Goal: Find specific page/section: Find specific page/section

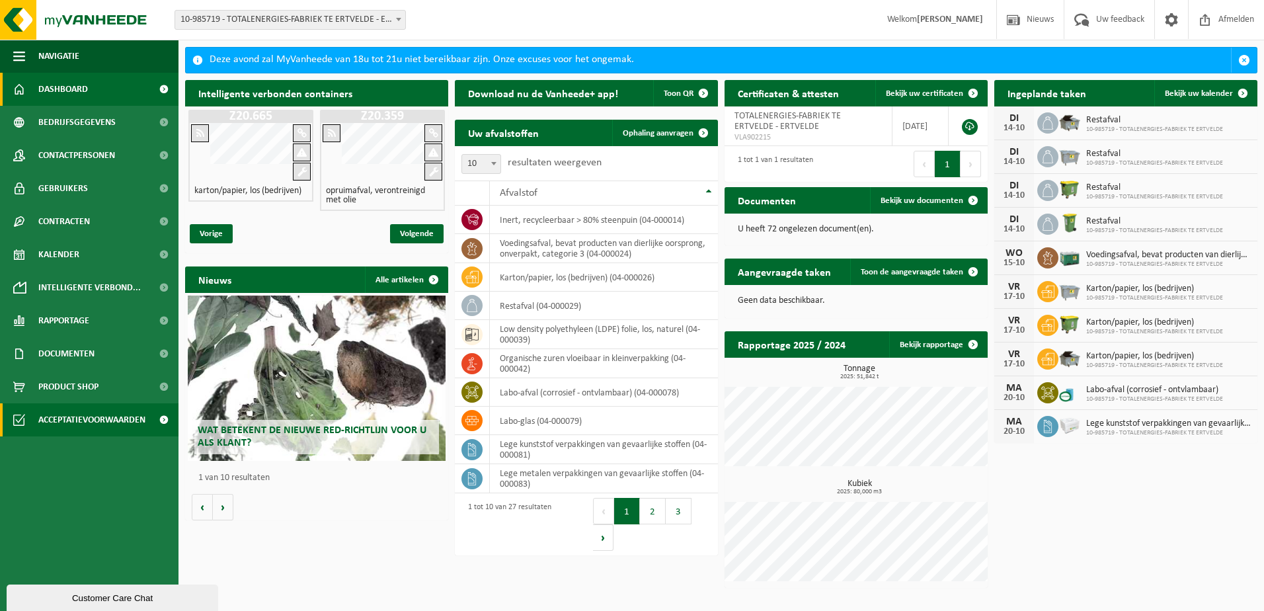
click at [66, 416] on span "Acceptatievoorwaarden" at bounding box center [91, 419] width 107 height 33
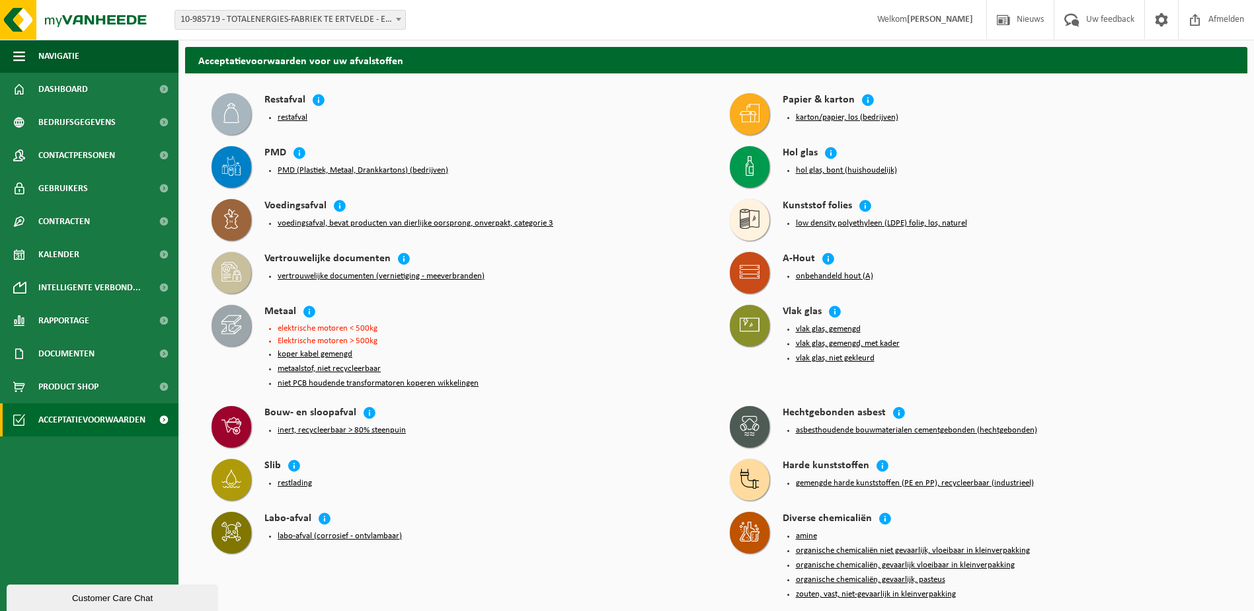
click at [839, 219] on button "low density polyethyleen (LDPE) folie, los, naturel" at bounding box center [881, 223] width 171 height 11
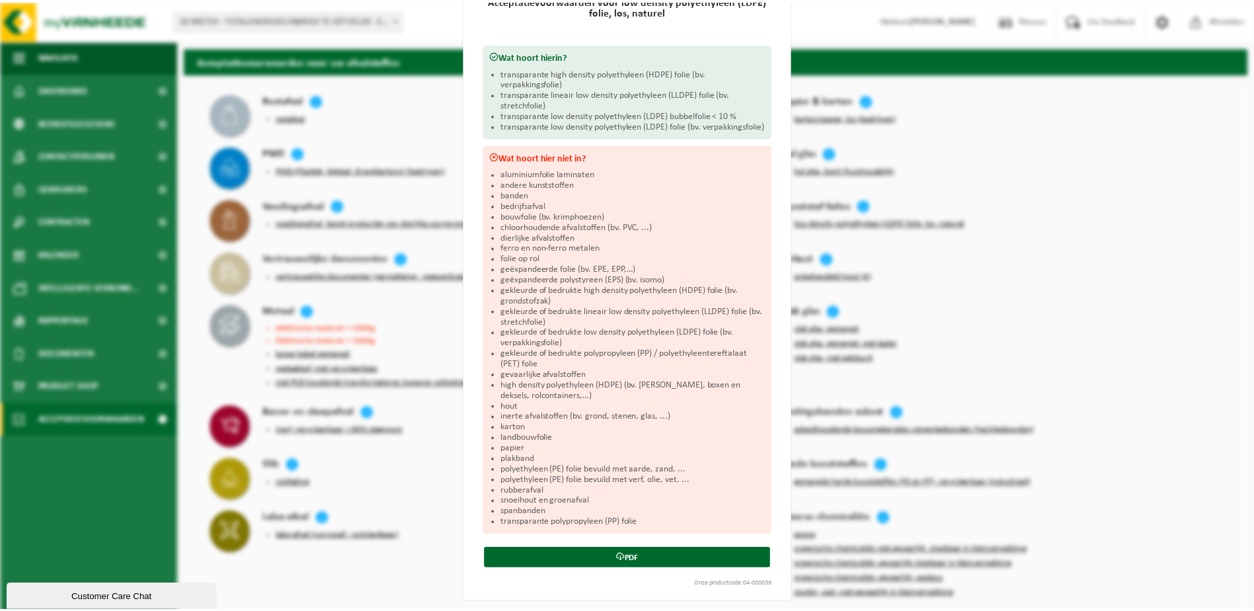
scroll to position [144, 0]
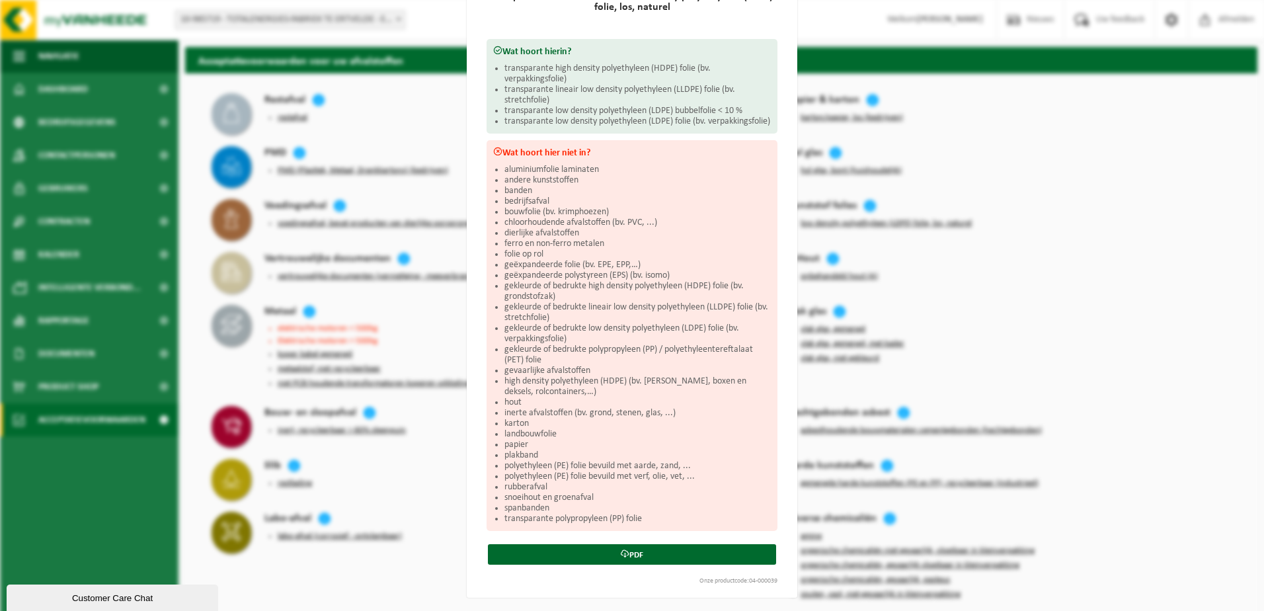
click at [436, 16] on div "Low density polyethyleen (LDPE) folie, los, naturel Sluiten Acceptatievoorwaard…" at bounding box center [632, 305] width 1264 height 611
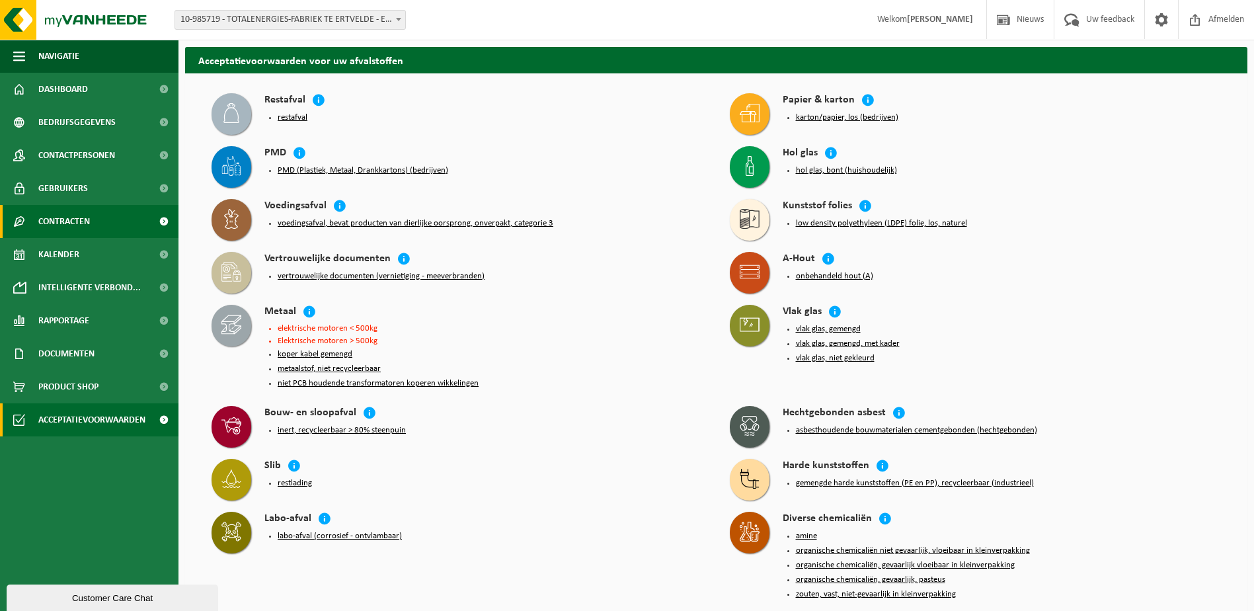
click at [71, 216] on span "Contracten" at bounding box center [64, 221] width 52 height 33
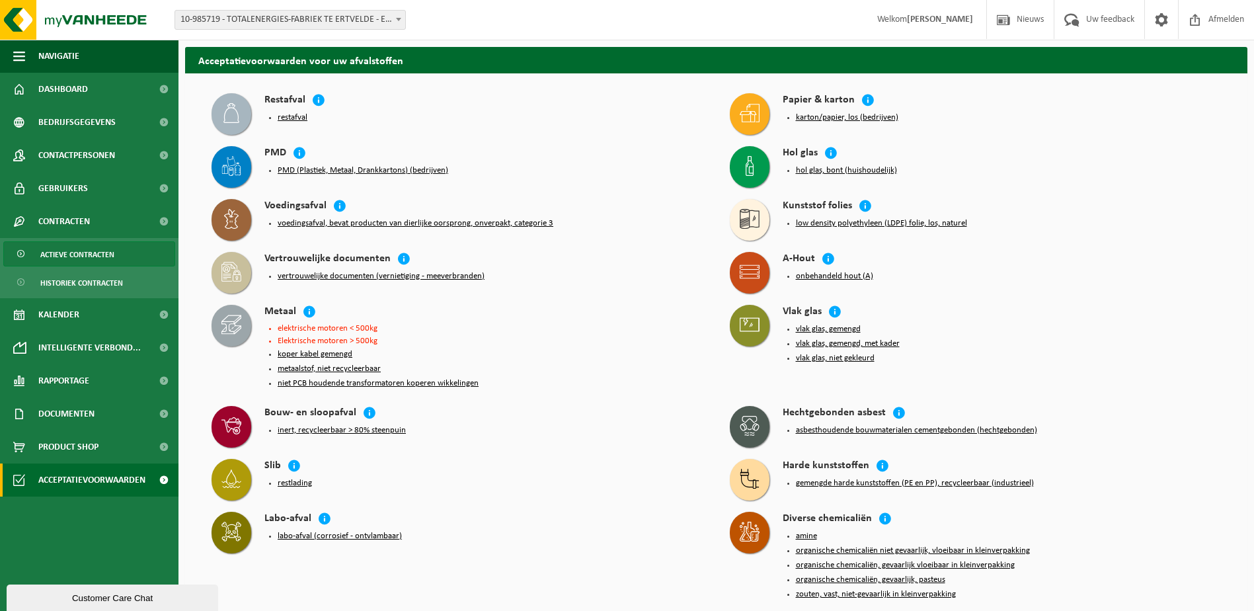
click at [93, 251] on span "Actieve contracten" at bounding box center [77, 254] width 74 height 25
